Goal: Task Accomplishment & Management: Use online tool/utility

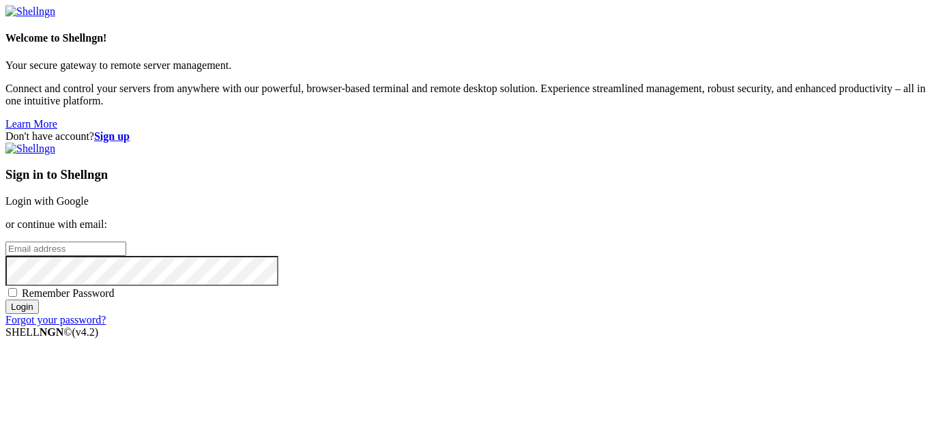
click at [89, 195] on link "Login with Google" at bounding box center [46, 201] width 83 height 12
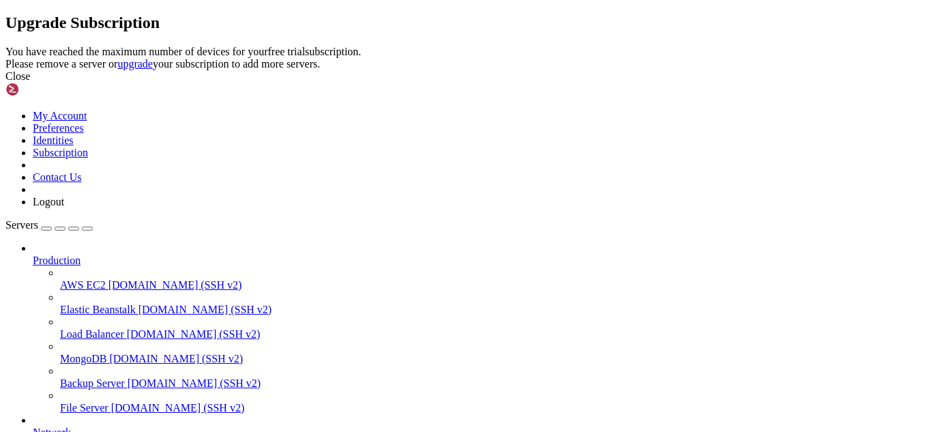
click at [605, 83] on div "Close" at bounding box center [465, 76] width 921 height 12
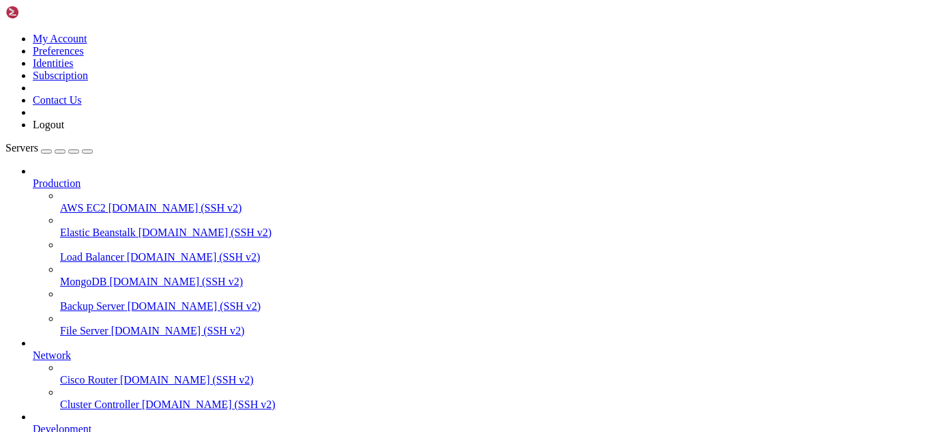
scroll to position [191, 0]
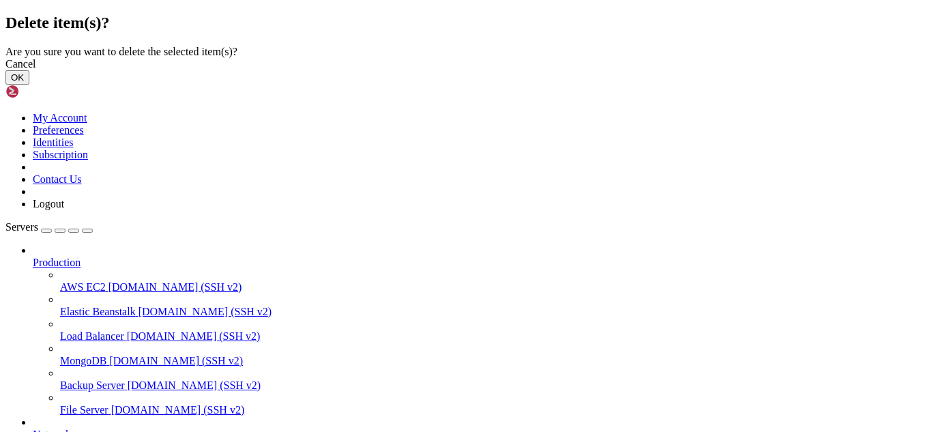
click at [29, 85] on button "OK" at bounding box center [17, 77] width 24 height 14
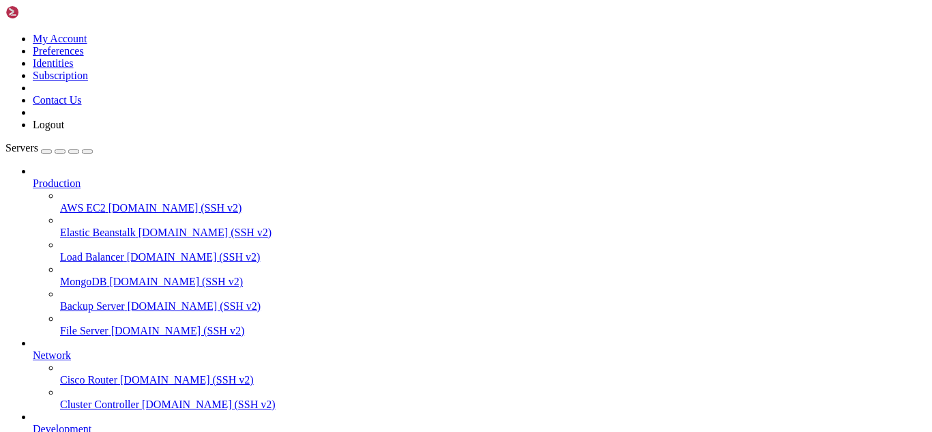
scroll to position [155, 0]
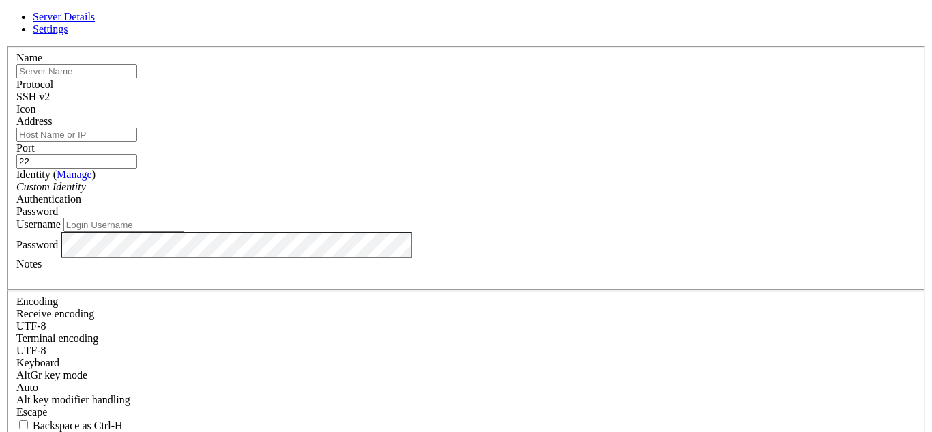
click at [137, 78] on input "text" at bounding box center [76, 71] width 121 height 14
type input "Pre"
click at [137, 142] on input "Address" at bounding box center [76, 135] width 121 height 14
paste input "[TECHNICAL_ID]"
type input "[TECHNICAL_ID]"
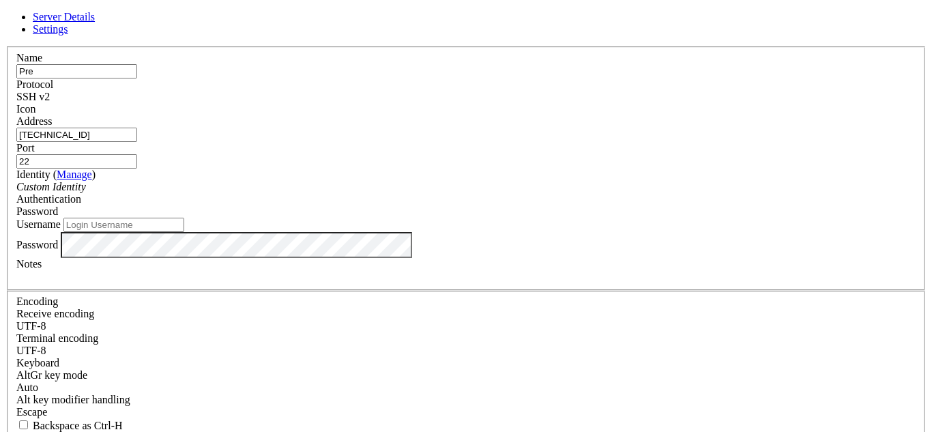
click at [455, 193] on div "Custom Identity" at bounding box center [465, 187] width 899 height 12
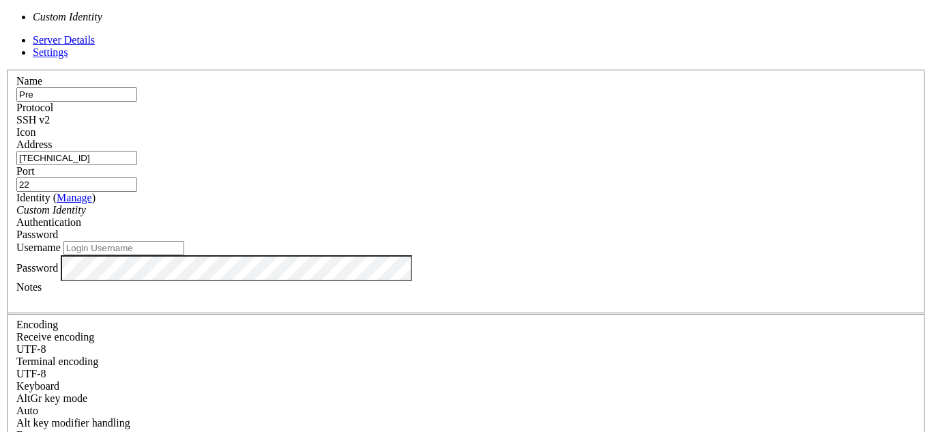
click at [455, 204] on div "Custom Identity" at bounding box center [465, 210] width 899 height 12
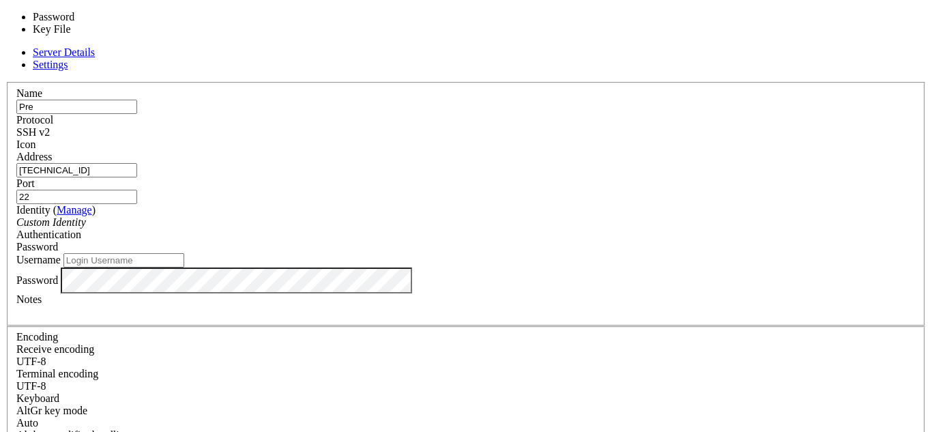
click at [58, 241] on span "Password" at bounding box center [37, 247] width 42 height 12
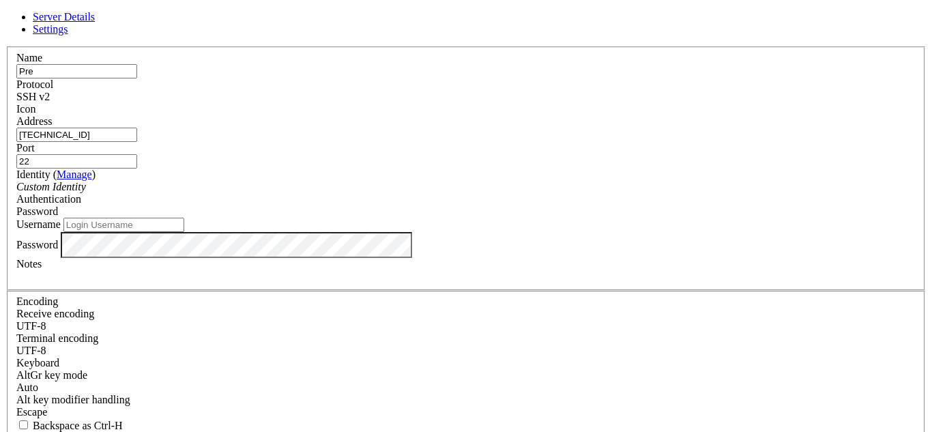
click at [184, 232] on input "Username" at bounding box center [123, 225] width 121 height 14
paste input "proyec41"
type input "proyec41"
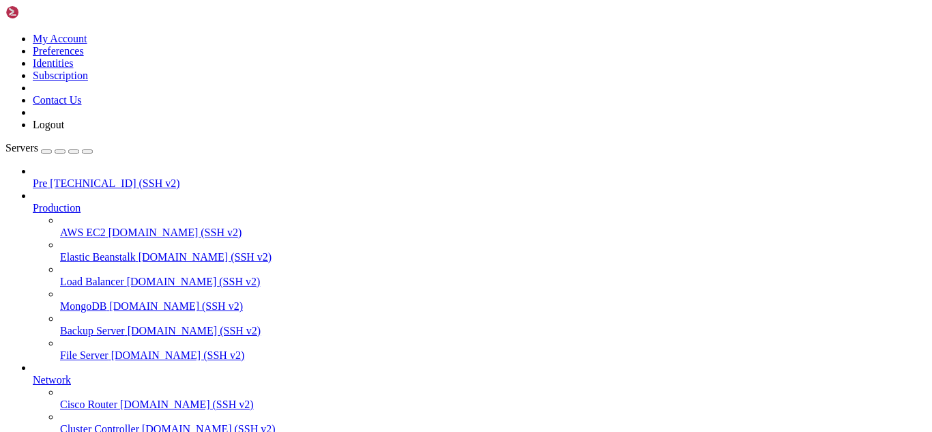
scroll to position [0, 0]
click at [98, 177] on span "[TECHNICAL_ID] (SSH v2)" at bounding box center [115, 183] width 130 height 12
drag, startPoint x: 525, startPoint y: 199, endPoint x: 519, endPoint y: 235, distance: 36.7
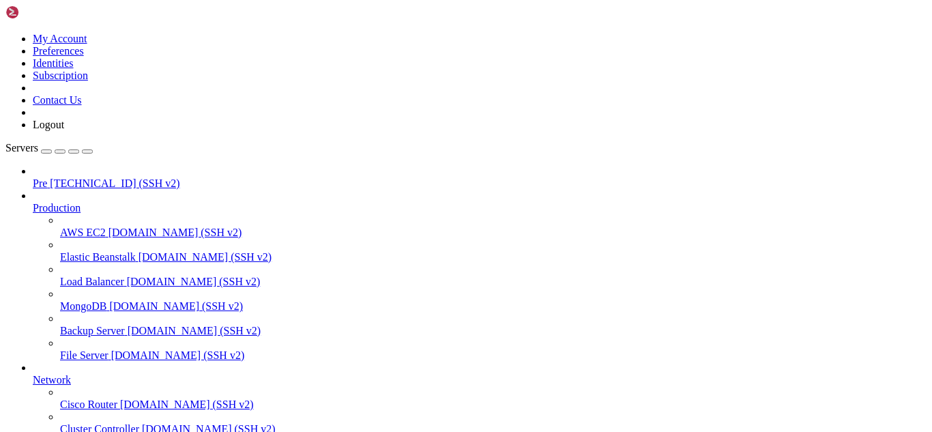
drag, startPoint x: 519, startPoint y: 235, endPoint x: 342, endPoint y: 302, distance: 189.2
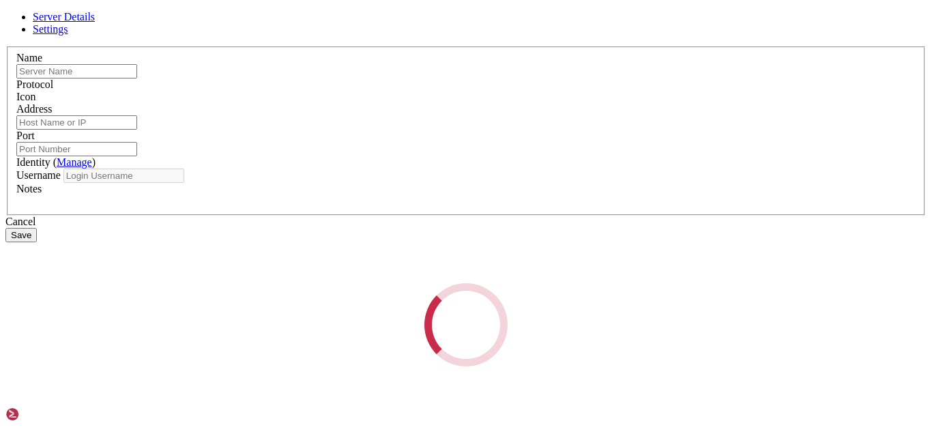
type input "Pre"
type input "[TECHNICAL_ID]"
type input "22"
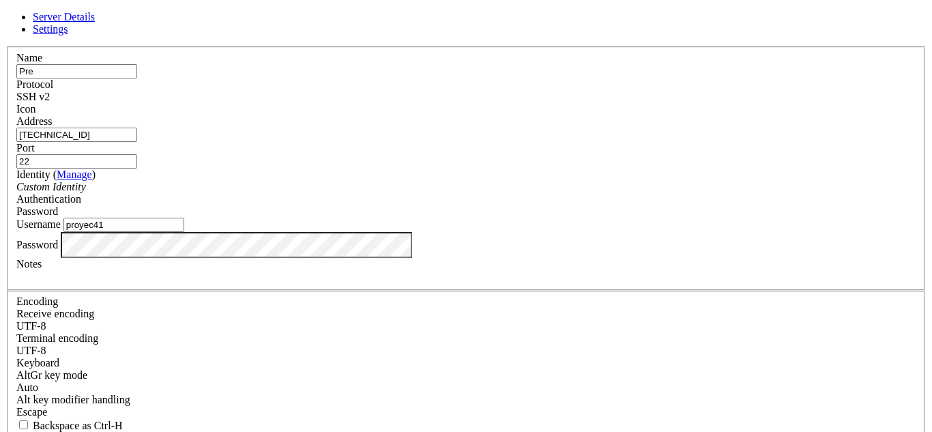
drag, startPoint x: 357, startPoint y: 252, endPoint x: 262, endPoint y: 234, distance: 97.3
click at [262, 234] on div "Name Pre Protocol SSH v2 Icon Address [TECHNICAL_ID] (" at bounding box center [465, 296] width 921 height 501
paste input "[EMAIL_ADDRESS][DOMAIN_NAME]"
type input "[EMAIL_ADDRESS][DOMAIN_NAME]"
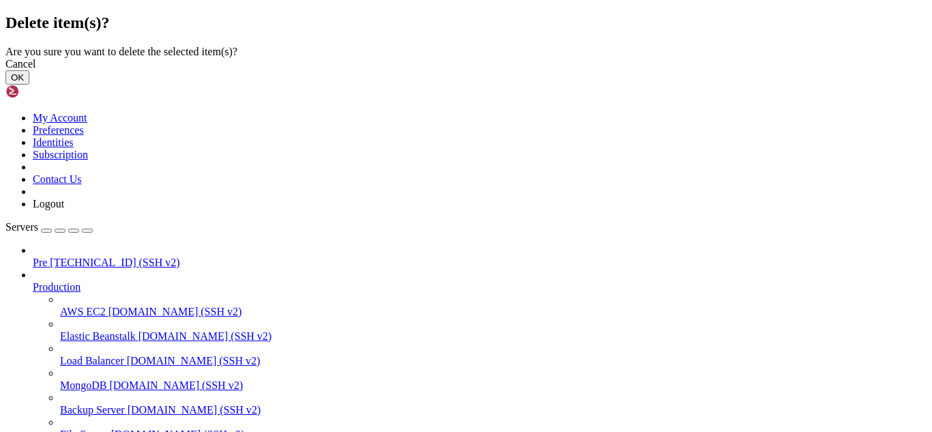
click at [29, 85] on button "OK" at bounding box center [17, 77] width 24 height 14
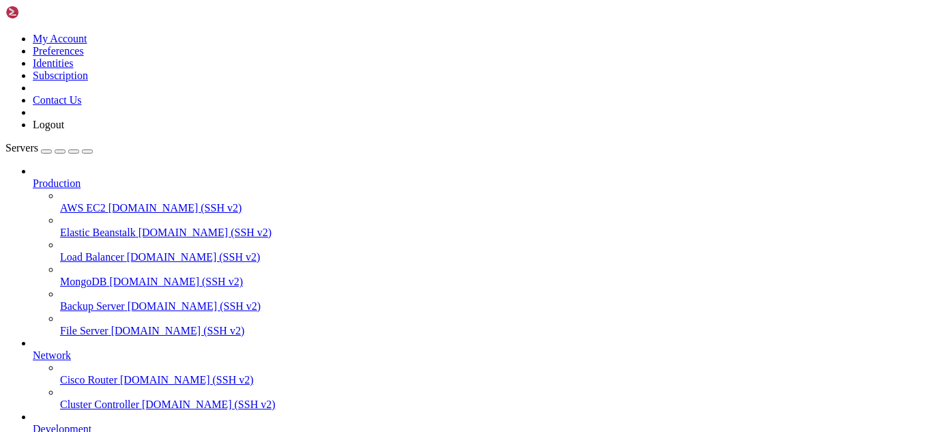
click at [46, 151] on div "button" at bounding box center [46, 151] width 0 height 0
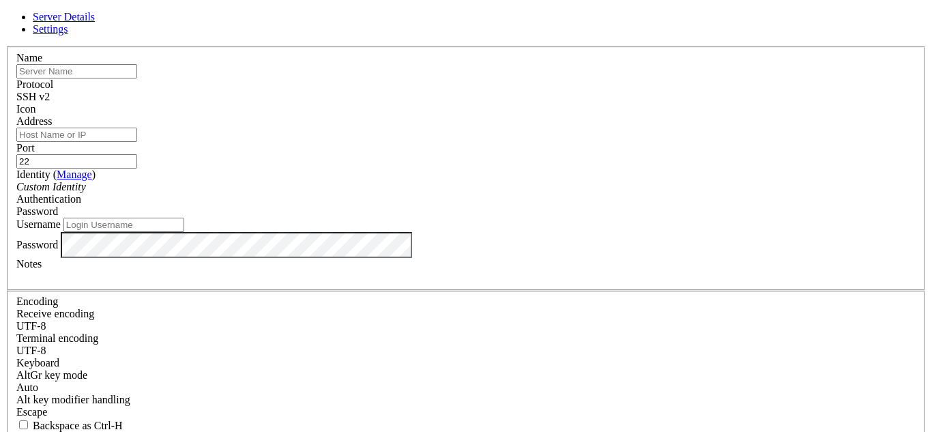
click at [50, 93] on span "SSH v2" at bounding box center [32, 97] width 33 height 12
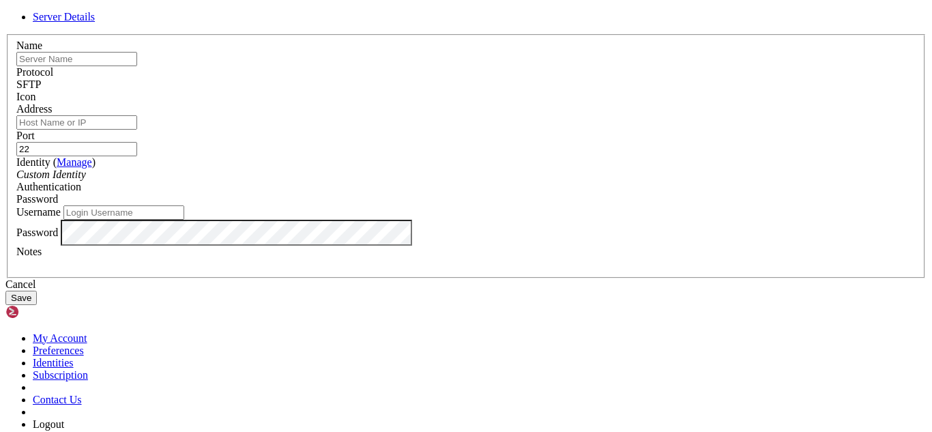
click at [16, 103] on span at bounding box center [16, 103] width 0 height 0
click at [137, 66] on input "text" at bounding box center [76, 59] width 121 height 14
type input "Pre"
click at [137, 130] on input "Address" at bounding box center [76, 122] width 121 height 14
paste input "[TECHNICAL_ID]"
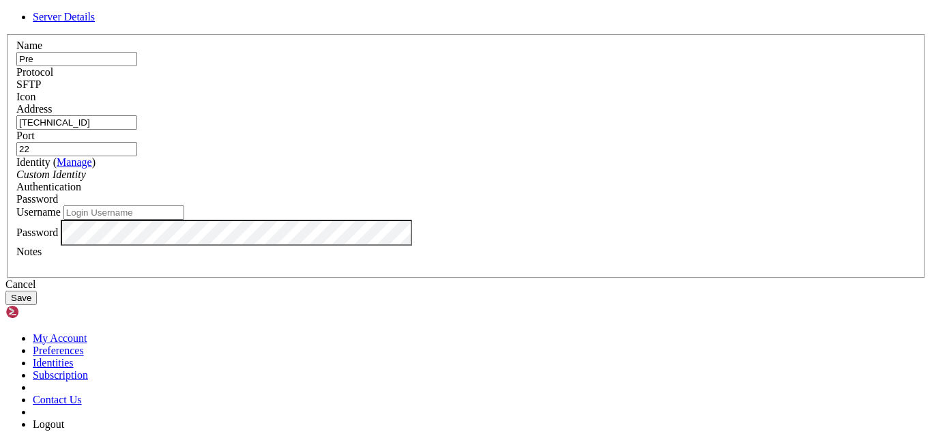
type input "[TECHNICAL_ID]"
click at [137, 145] on input "22" at bounding box center [76, 149] width 121 height 14
type input "21"
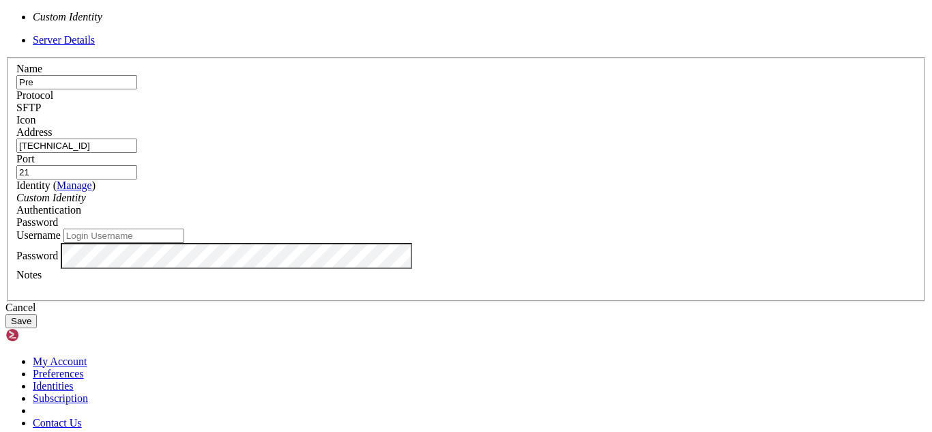
click at [465, 199] on div "Custom Identity" at bounding box center [465, 198] width 899 height 12
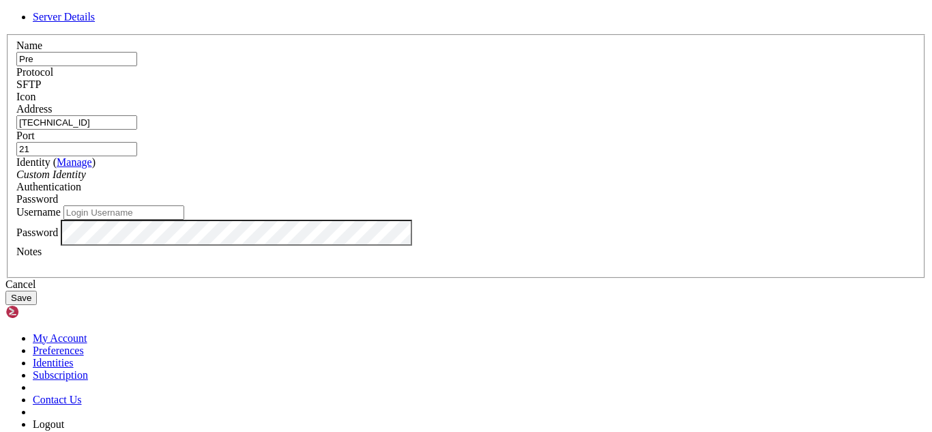
click at [465, 181] on div "Custom Identity" at bounding box center [465, 175] width 899 height 12
click at [184, 220] on input "Username" at bounding box center [123, 212] width 121 height 14
paste input "[EMAIL_ADDRESS][DOMAIN_NAME]"
type input "[EMAIL_ADDRESS][DOMAIN_NAME]"
click at [37, 305] on button "Save" at bounding box center [20, 298] width 31 height 14
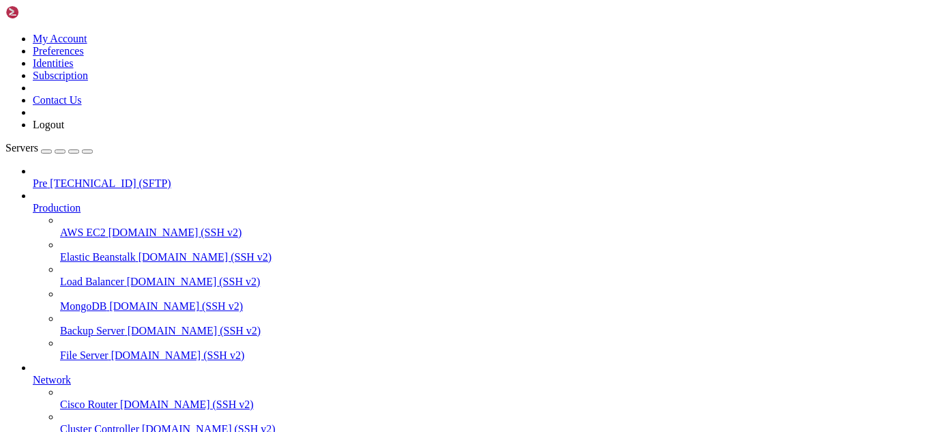
drag, startPoint x: 548, startPoint y: 165, endPoint x: 383, endPoint y: 121, distance: 170.8
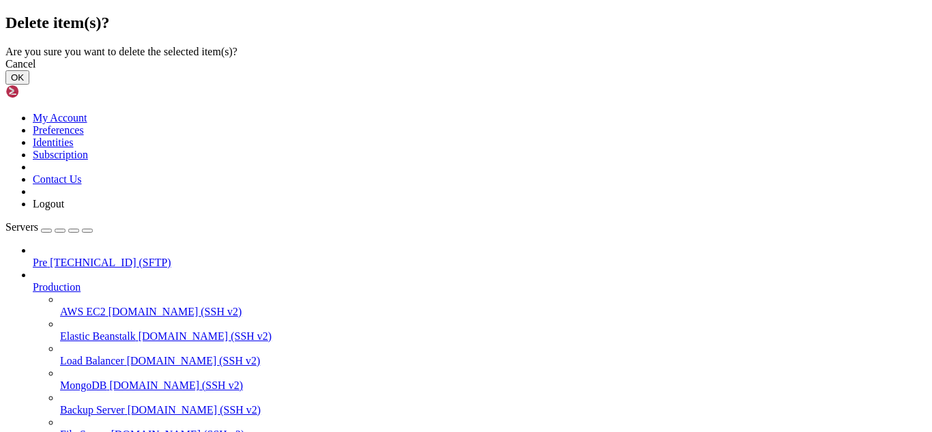
click at [29, 85] on button "OK" at bounding box center [17, 77] width 24 height 14
